Goal: Find contact information

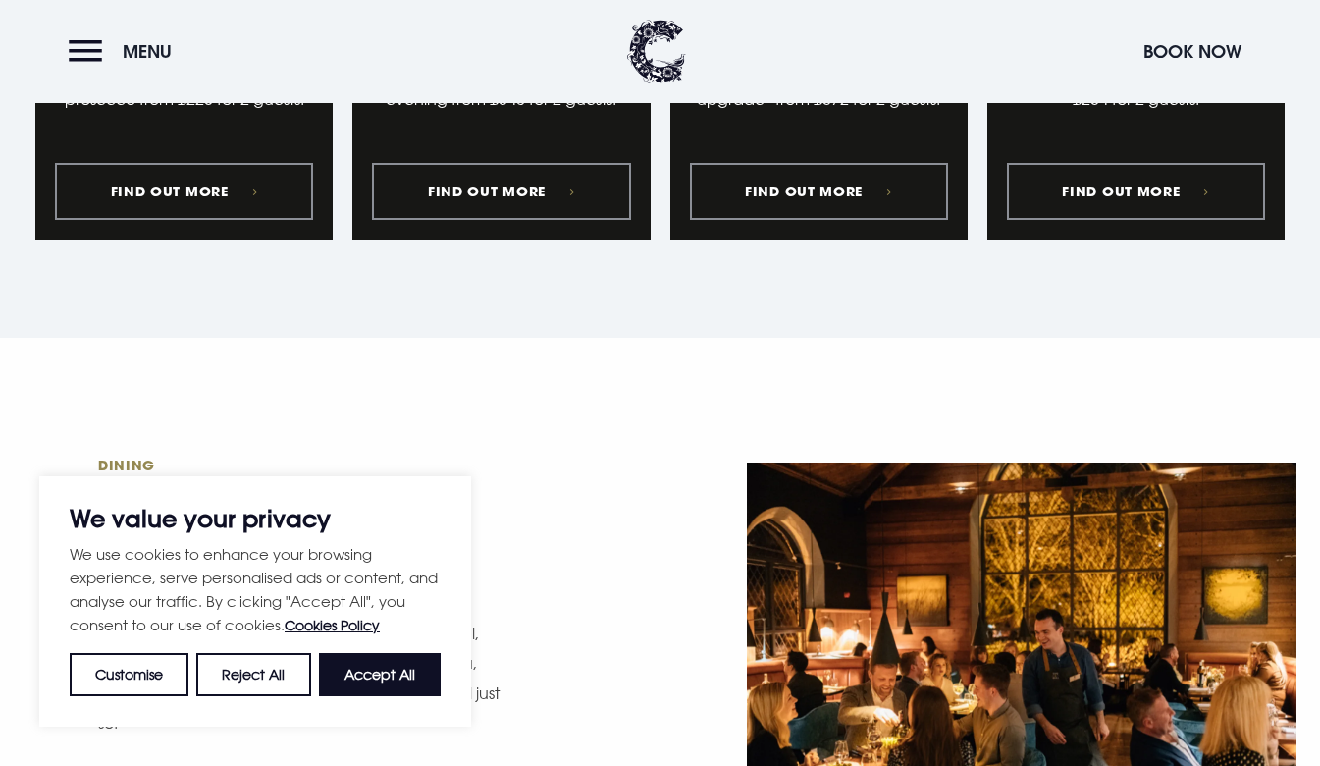
scroll to position [2454, 0]
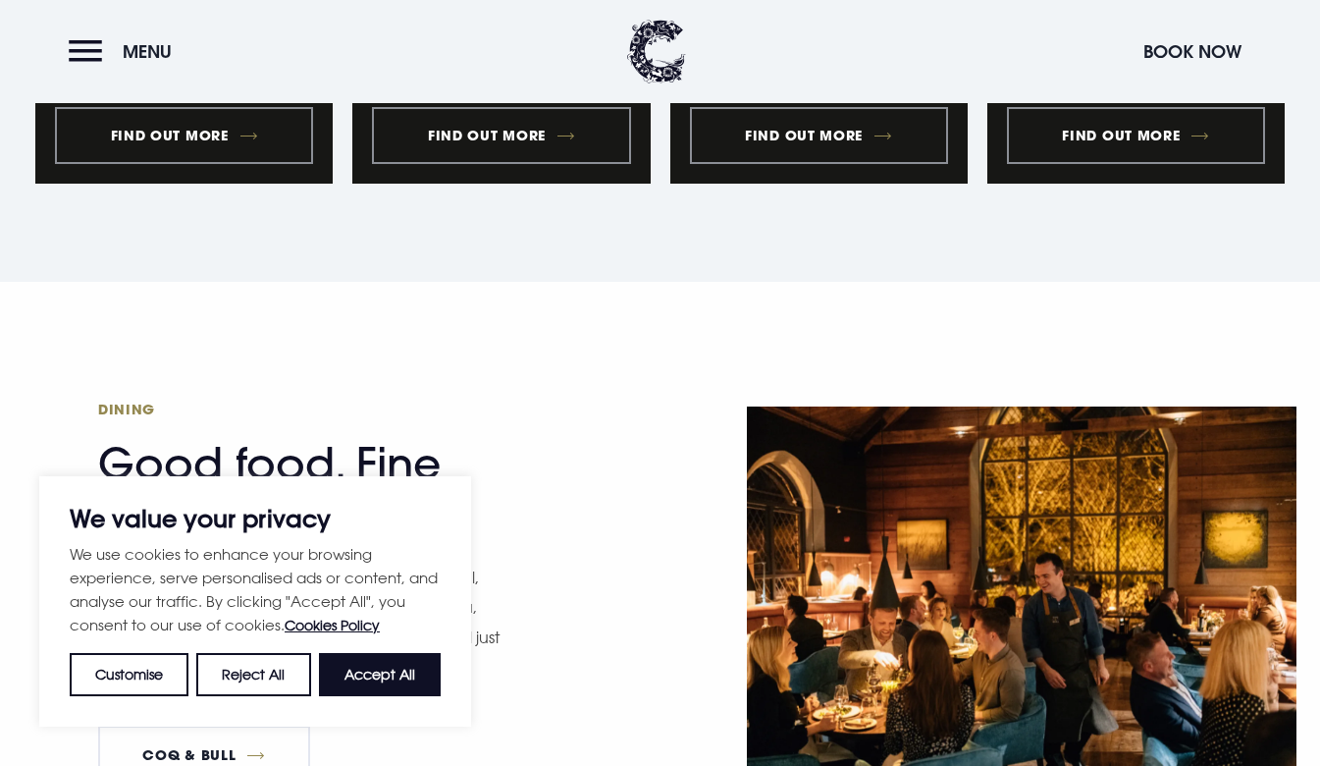
click at [387, 681] on button "Accept All" at bounding box center [380, 674] width 122 height 43
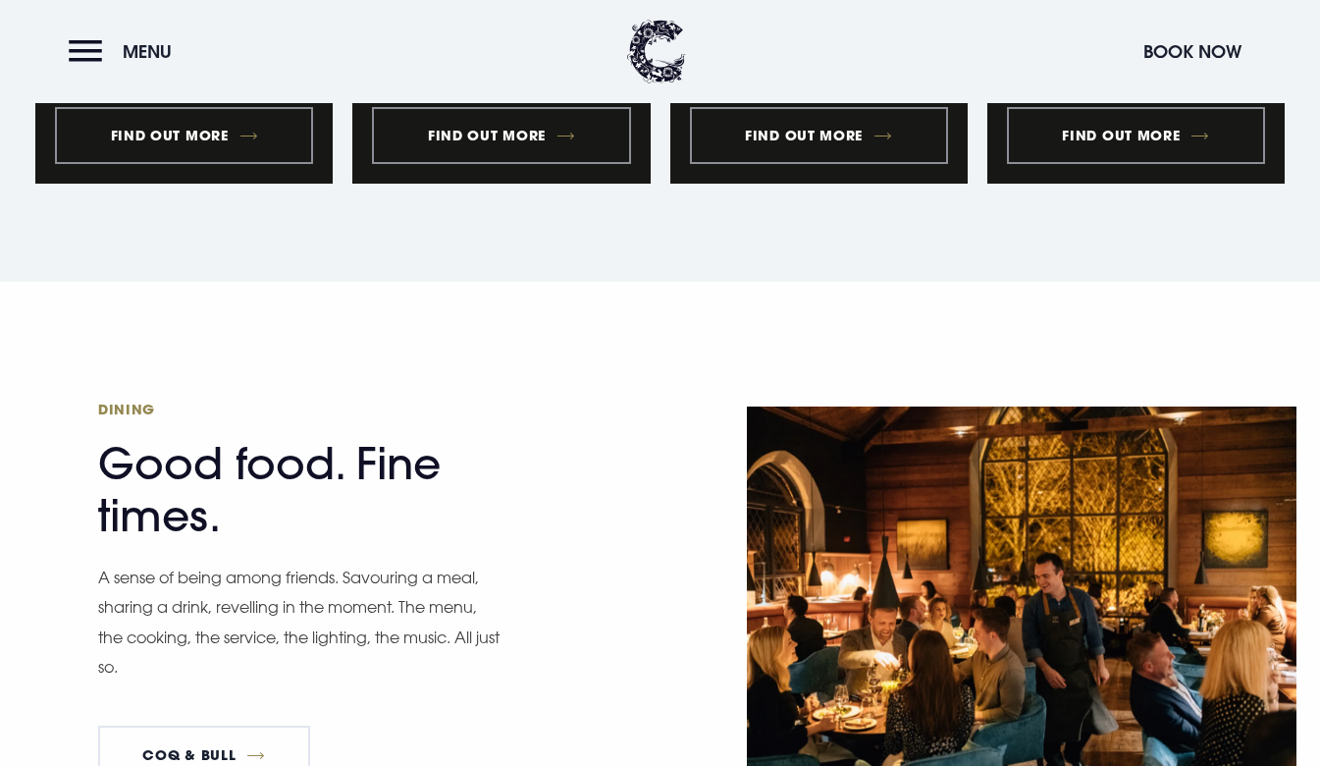
checkbox input "true"
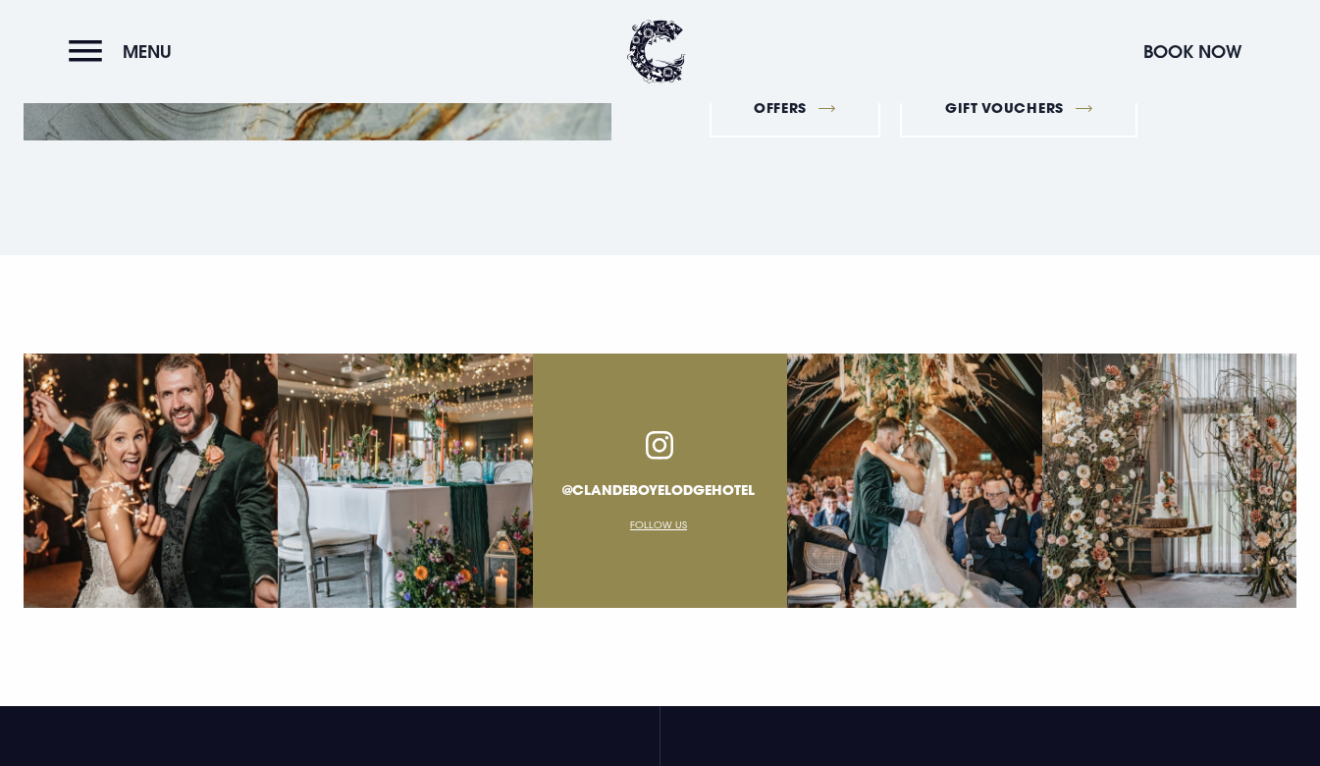
scroll to position [7249, 0]
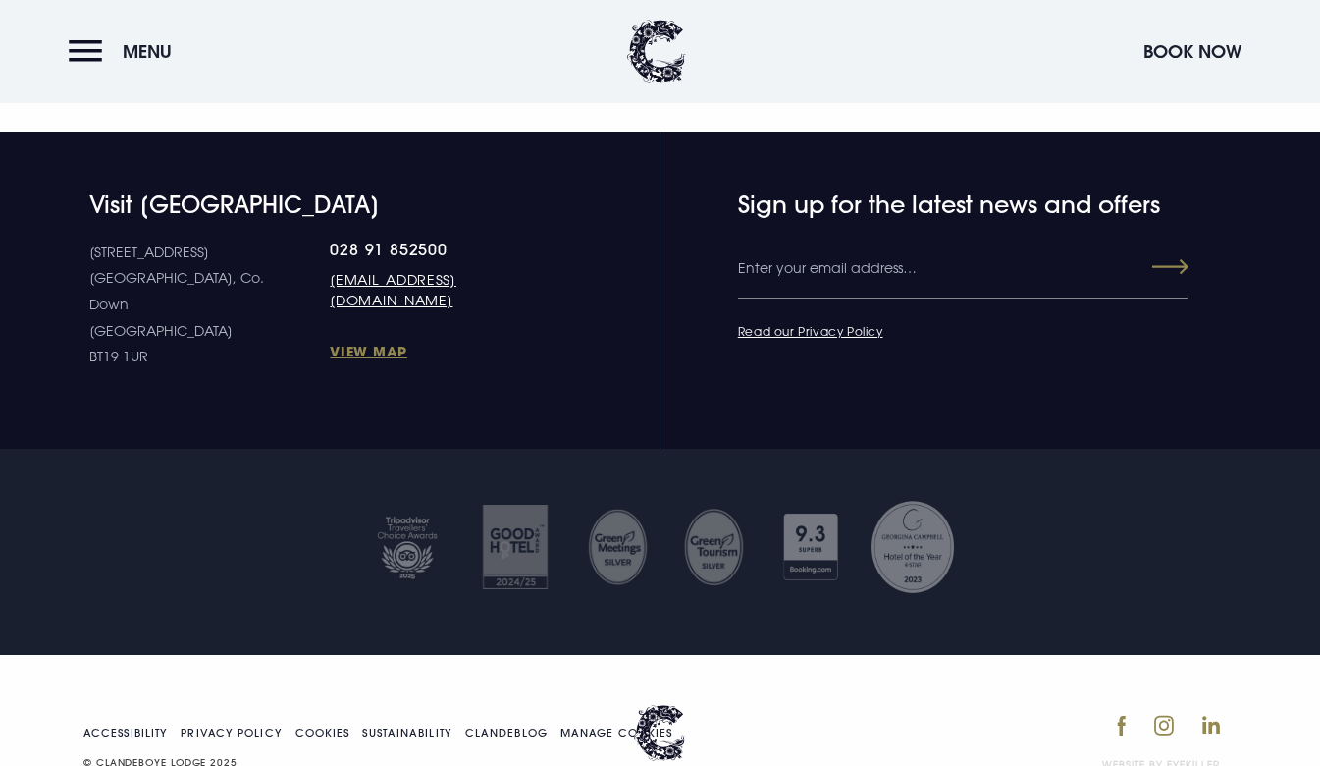
click at [330, 342] on link "View Map" at bounding box center [433, 351] width 207 height 19
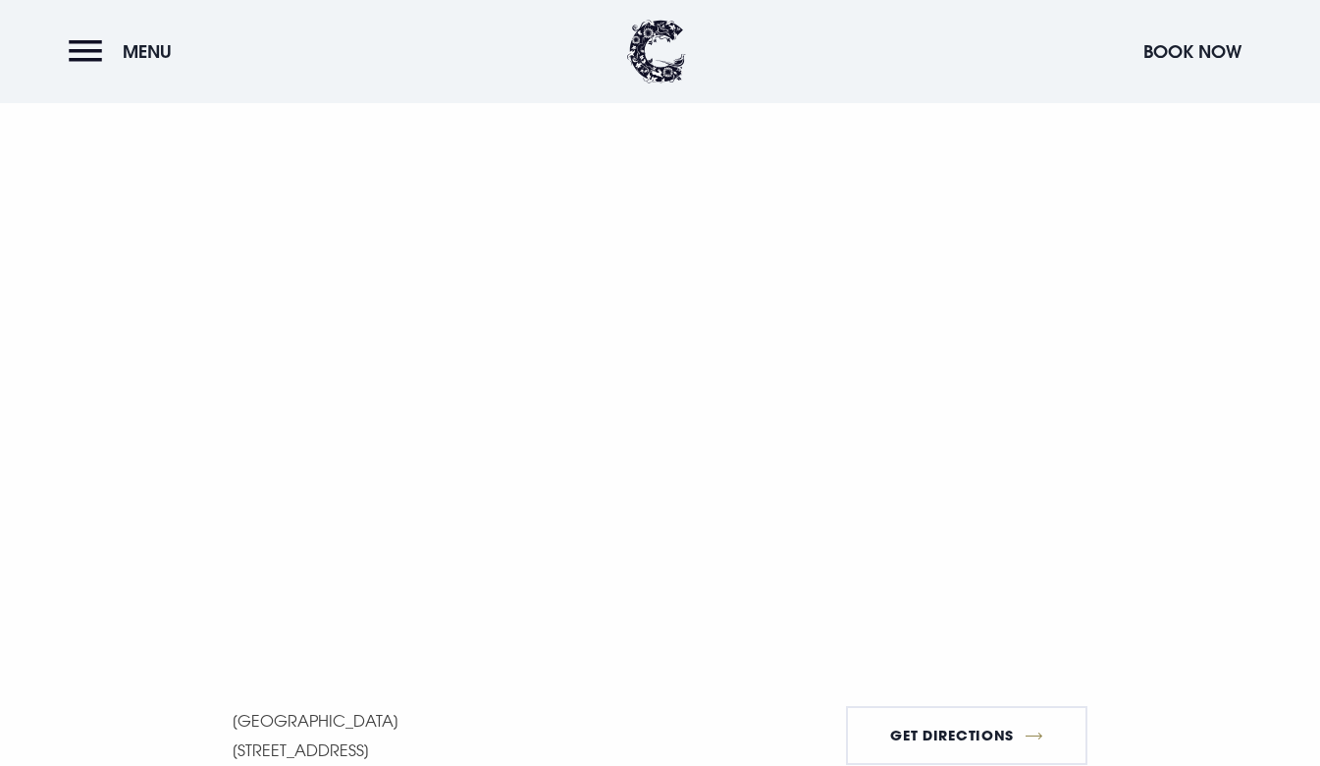
scroll to position [1178, 0]
